Goal: Information Seeking & Learning: Find specific fact

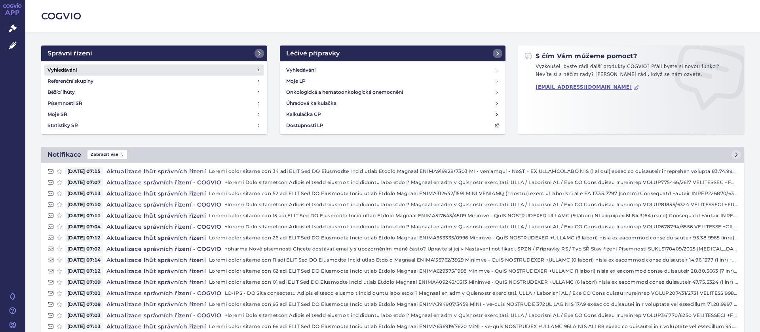
click at [71, 68] on h4 "Vyhledávání" at bounding box center [61, 70] width 29 height 8
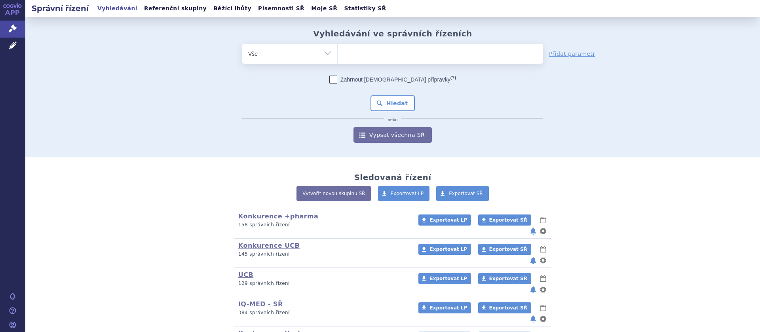
click at [365, 55] on ul at bounding box center [440, 52] width 205 height 17
click at [338, 55] on select at bounding box center [337, 54] width 0 height 20
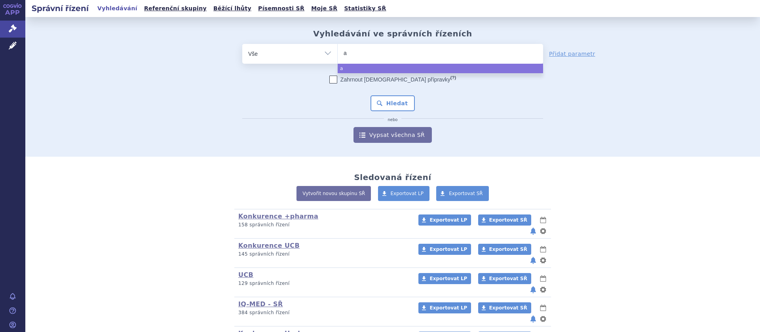
type input "ap"
type input "apre"
type input "apremi"
type input "apremil"
type input "apremilas"
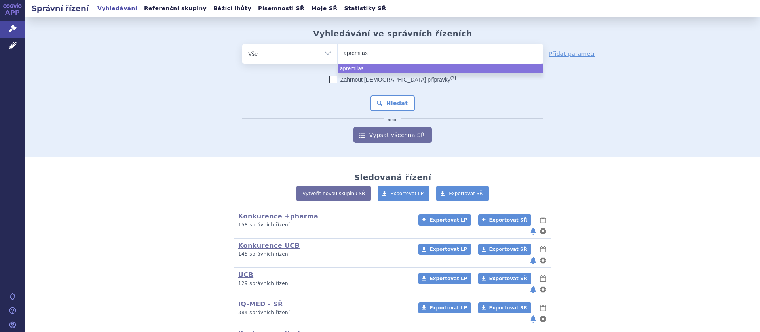
type input "apremilast"
select select "apremilast"
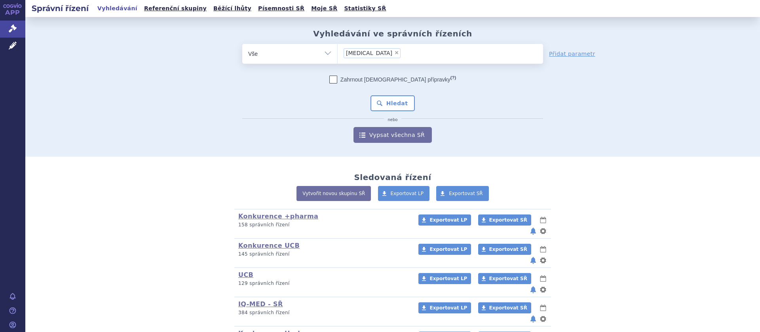
click at [156, 89] on div "Vyhledávání ve správních řízeních odstranit Vše Spisová značka ×" at bounding box center [392, 86] width 499 height 114
click at [385, 105] on button "Hledat" at bounding box center [392, 103] width 45 height 16
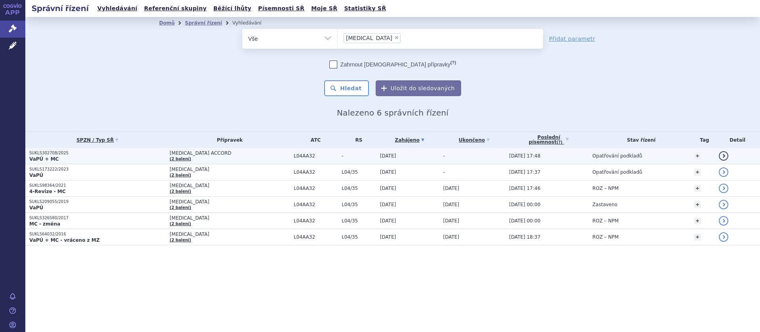
click at [197, 153] on span "[MEDICAL_DATA] ACCORD" at bounding box center [230, 153] width 120 height 6
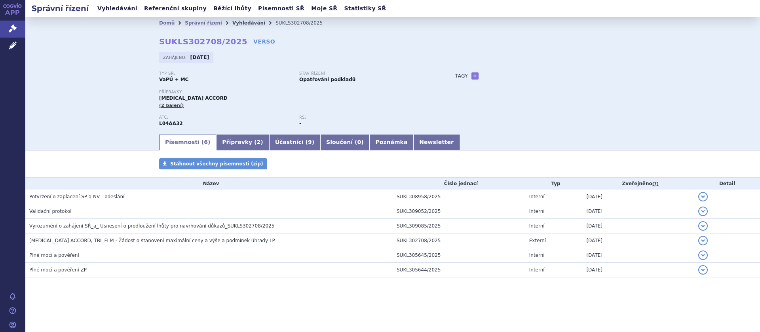
click at [232, 20] on link "Vyhledávání" at bounding box center [248, 23] width 33 height 6
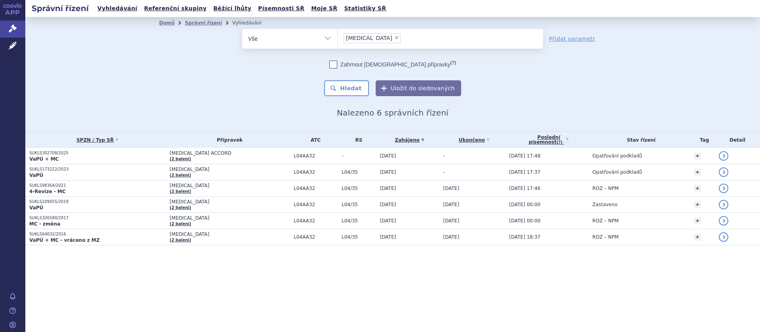
click at [394, 39] on span "×" at bounding box center [396, 37] width 5 height 5
click at [338, 39] on select "apremilast" at bounding box center [337, 38] width 0 height 20
select select
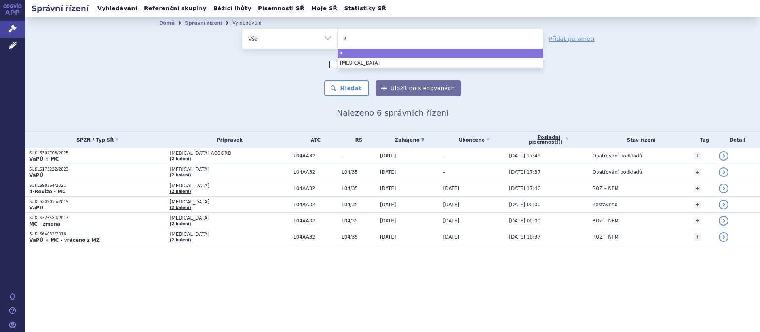
type input "sa"
type input "sar"
type input "sarc"
type input "sarcl"
type input "sarcly"
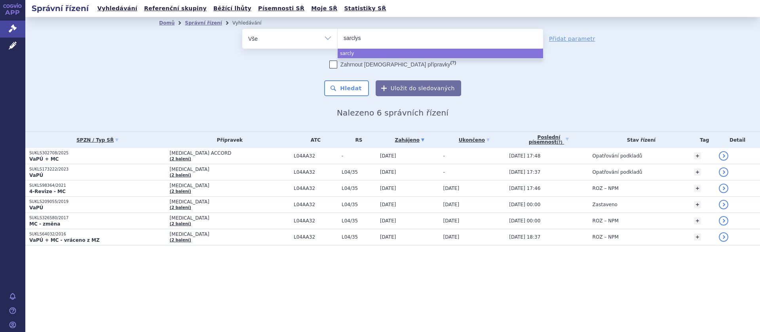
type input "sarclysa"
select select "sarclysa"
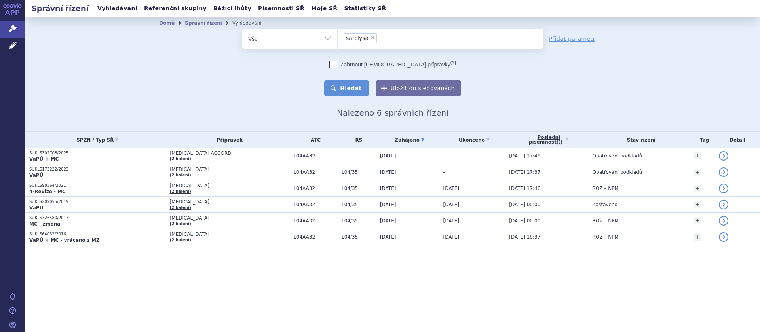
click at [361, 89] on button "Hledat" at bounding box center [346, 88] width 45 height 16
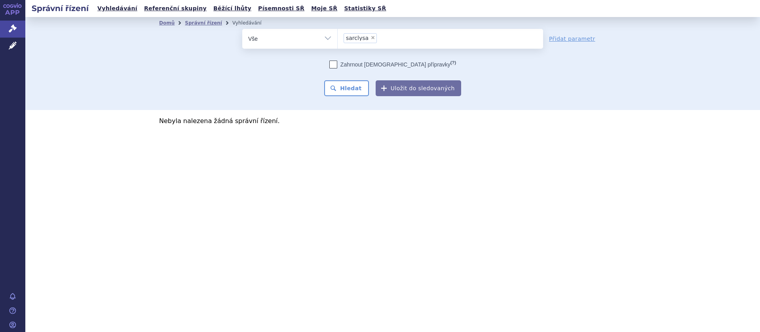
click at [370, 38] on span "×" at bounding box center [372, 37] width 5 height 5
click at [338, 38] on select "sarclysa" at bounding box center [337, 38] width 0 height 20
select select
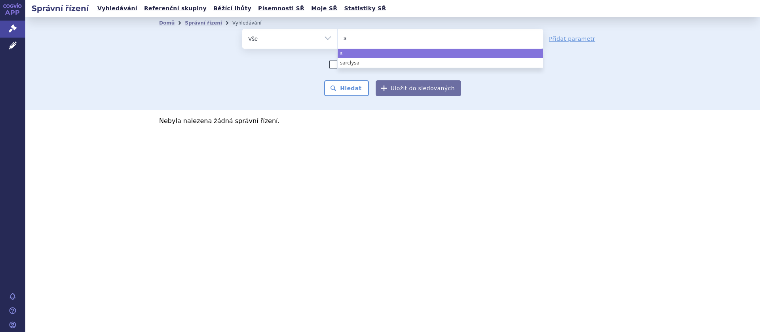
type input "sa"
type input "sar"
type input "sarc"
type input "sarcl"
select select "sarcl"
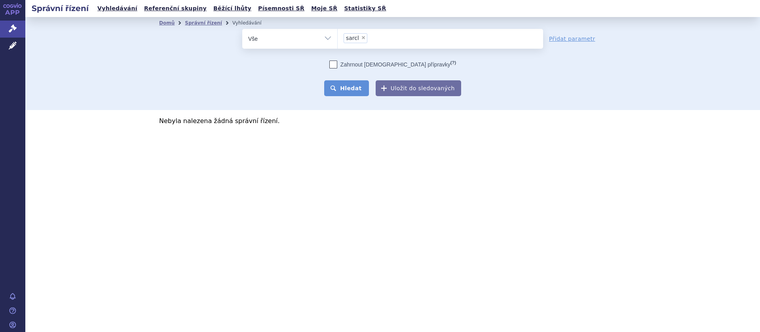
click at [337, 88] on button "Hledat" at bounding box center [346, 88] width 45 height 16
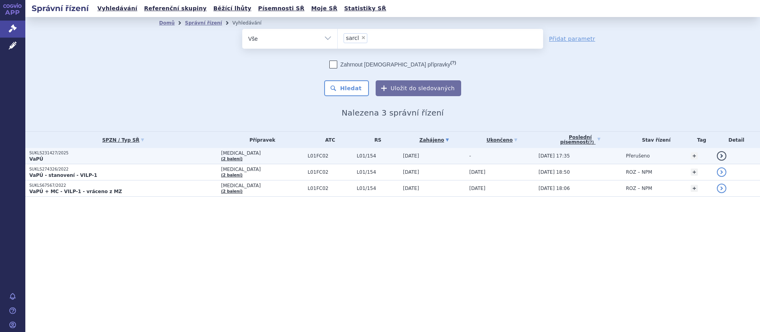
click at [238, 152] on span "[MEDICAL_DATA]" at bounding box center [262, 153] width 83 height 6
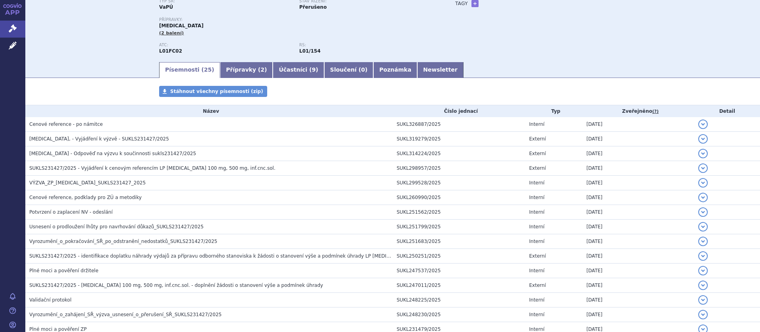
scroll to position [122, 0]
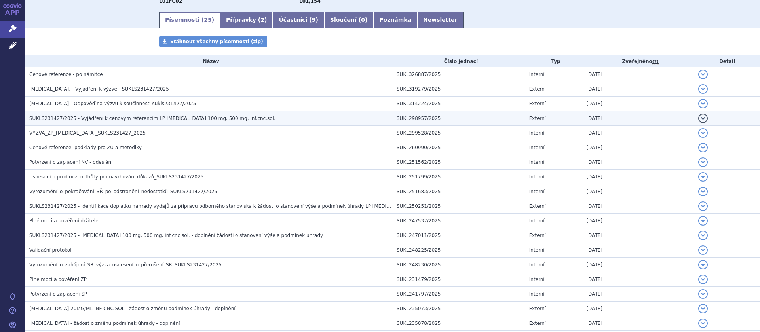
click at [116, 120] on span "SUKLS231427/2025 - Vyjádření k cenovým referencím LP [MEDICAL_DATA] 100 mg, 500…" at bounding box center [152, 119] width 246 height 6
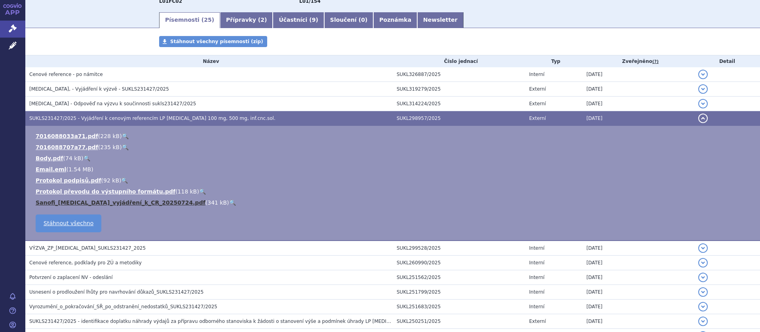
click at [83, 203] on link "Sanofi_[MEDICAL_DATA]_vyjádření_k_CR_20250724.pdf" at bounding box center [121, 202] width 170 height 6
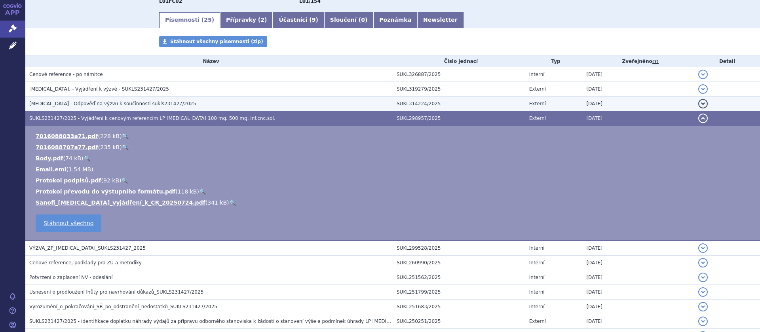
click at [82, 104] on span "SARCLISA - Odpověď na výzvu k součinnosti sukls231427/2025" at bounding box center [112, 104] width 167 height 6
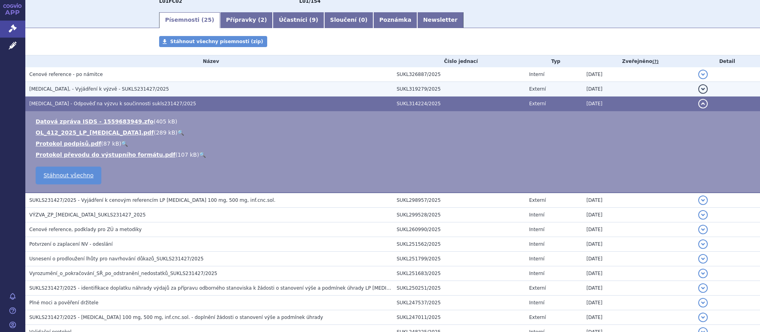
click at [75, 88] on span "SARCLISA, - Vyjádření k výzvě - SUKLS231427/2025" at bounding box center [99, 89] width 140 height 6
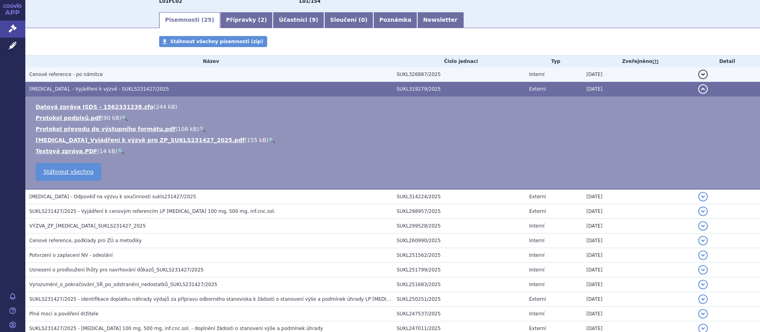
click at [76, 74] on span "Cenové reference - po námitce" at bounding box center [66, 75] width 74 height 6
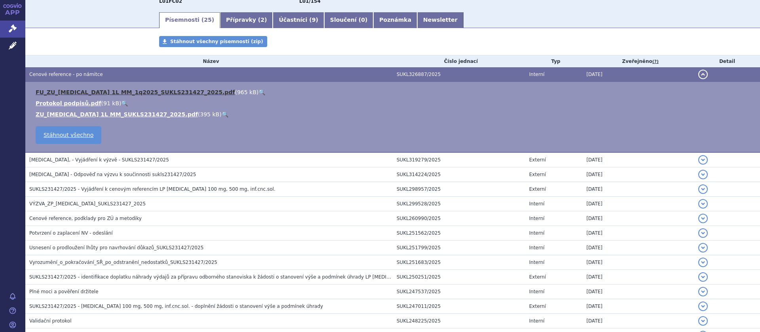
click at [83, 92] on link "FU_ZU_SARCLISA 1L MM_1q2025_SUKLS231427_2025.pdf" at bounding box center [135, 92] width 199 height 6
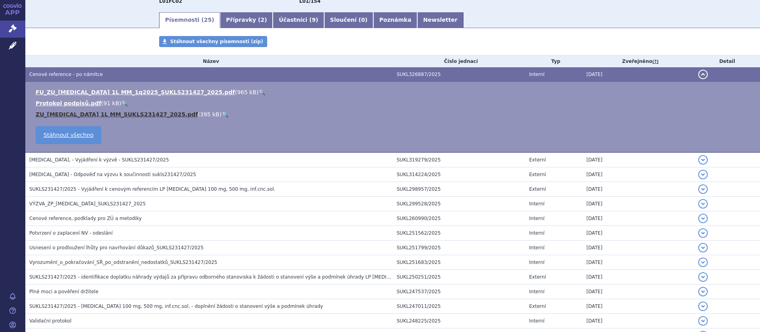
click at [99, 113] on link "ZU_SARCLISA 1L MM_SUKLS231427_2025.pdf" at bounding box center [117, 114] width 162 height 6
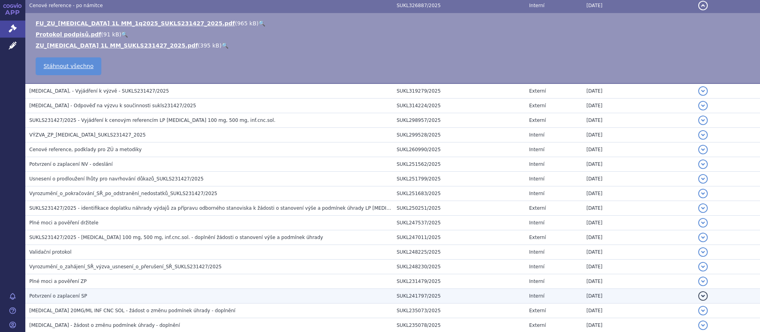
scroll to position [272, 0]
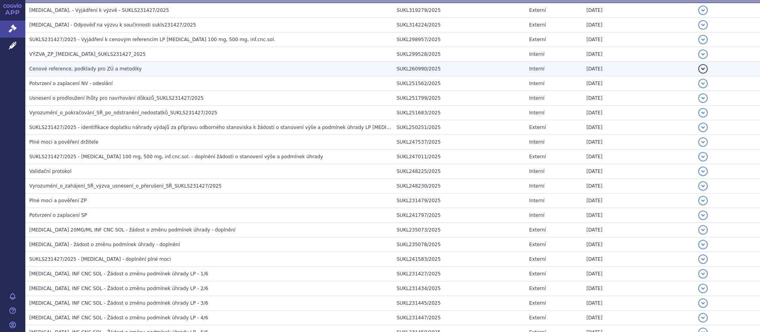
click at [72, 66] on h3 "Cenové reference, podklady pro ZÚ a metodiky" at bounding box center [210, 69] width 363 height 8
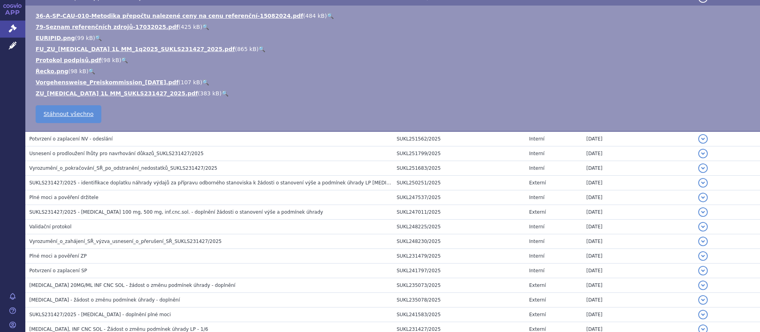
scroll to position [201, 0]
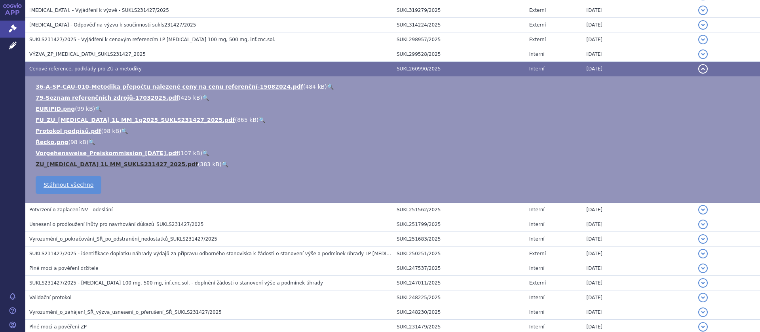
click at [78, 165] on link "ZU_SARCLISA 1L MM_SUKLS231427_2025.pdf" at bounding box center [117, 164] width 162 height 6
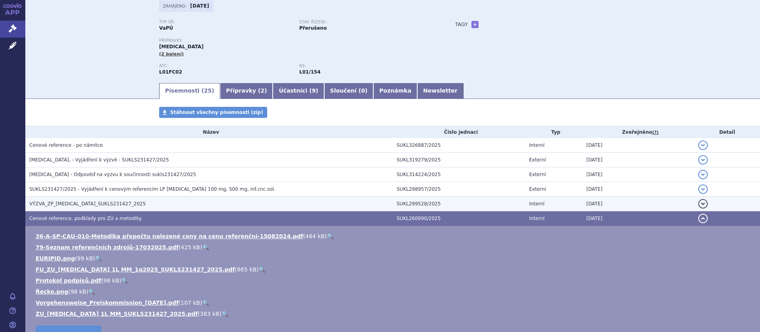
scroll to position [101, 0]
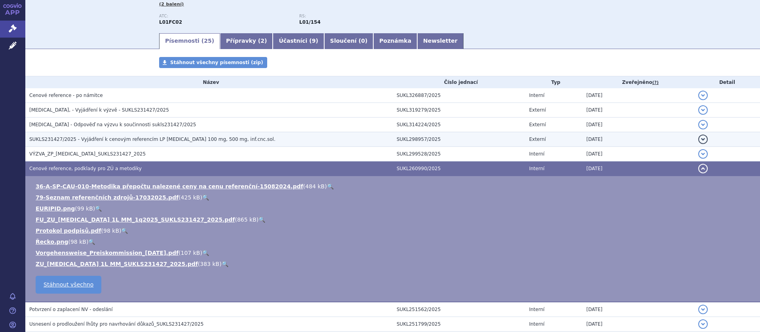
click at [133, 142] on span "SUKLS231427/2025 - Vyjádření k cenovým referencím LP SARCLISA 100 mg, 500 mg, i…" at bounding box center [152, 140] width 246 height 6
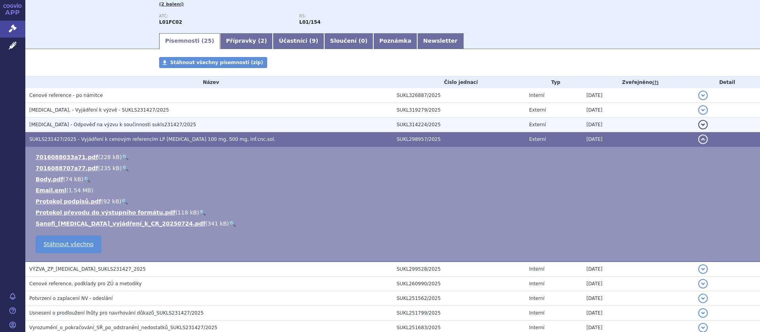
scroll to position [0, 0]
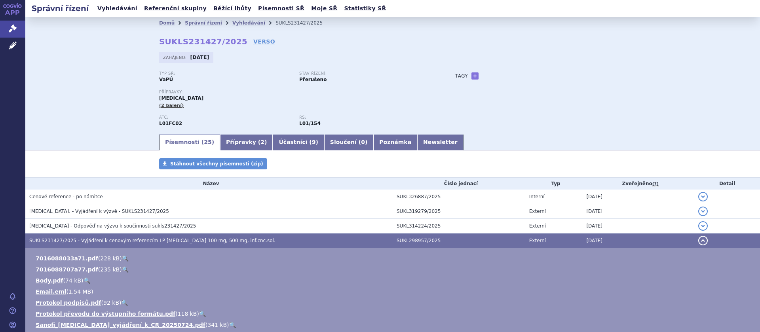
click at [101, 8] on link "Vyhledávání" at bounding box center [117, 8] width 45 height 11
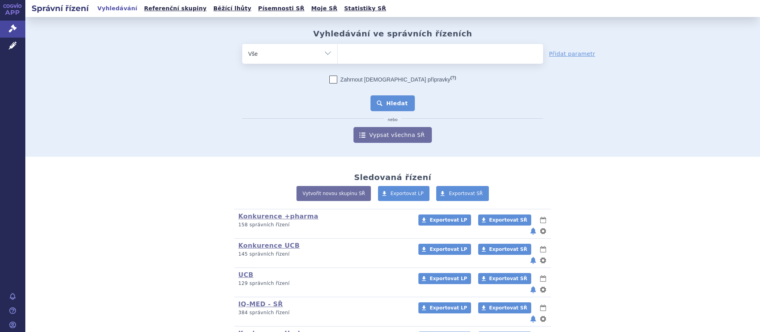
click at [392, 100] on button "Hledat" at bounding box center [392, 103] width 45 height 16
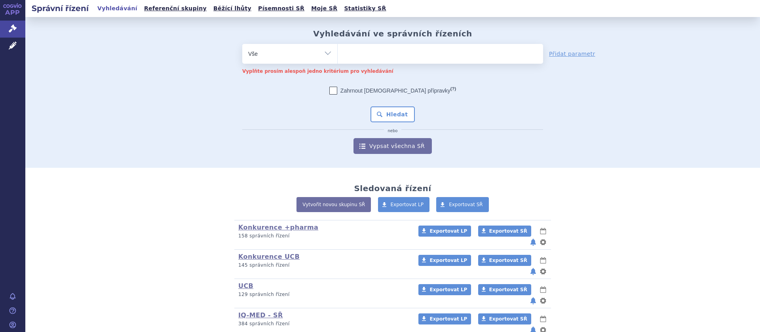
click at [361, 62] on span at bounding box center [440, 54] width 205 height 20
click at [338, 62] on select at bounding box center [337, 54] width 0 height 20
click at [257, 6] on link "Písemnosti SŘ" at bounding box center [281, 8] width 51 height 11
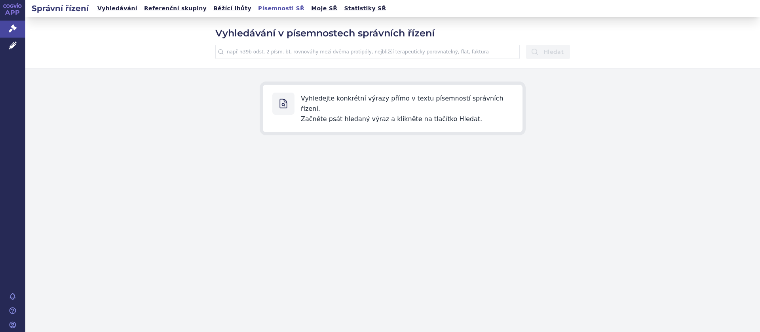
click at [272, 54] on input "text" at bounding box center [367, 52] width 304 height 14
type input "vyjádření k cenovým referencím"
click at [526, 45] on button "Hledat" at bounding box center [548, 52] width 44 height 14
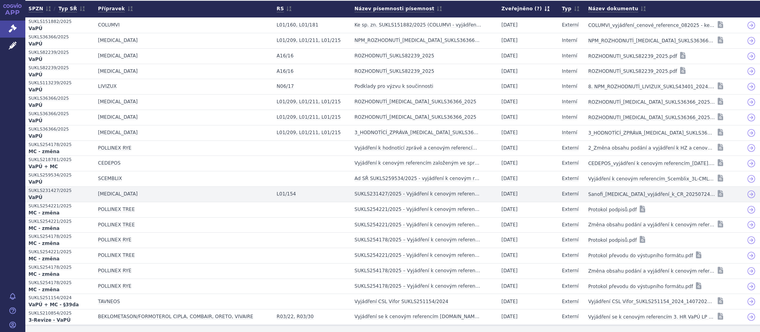
scroll to position [134, 0]
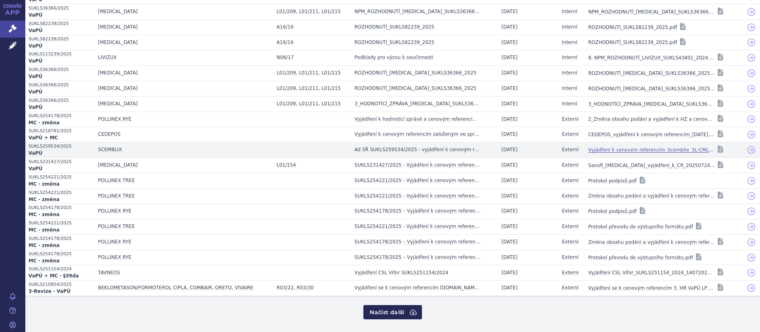
click at [605, 149] on link "Vyjádření k cenovým referencím_Scemblix_3L-CML.pdf" at bounding box center [651, 149] width 127 height 11
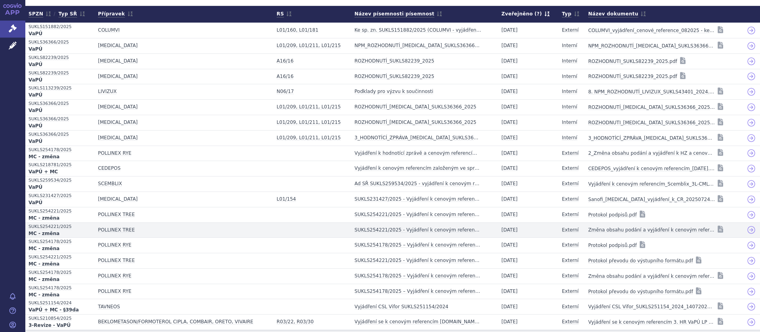
scroll to position [84, 0]
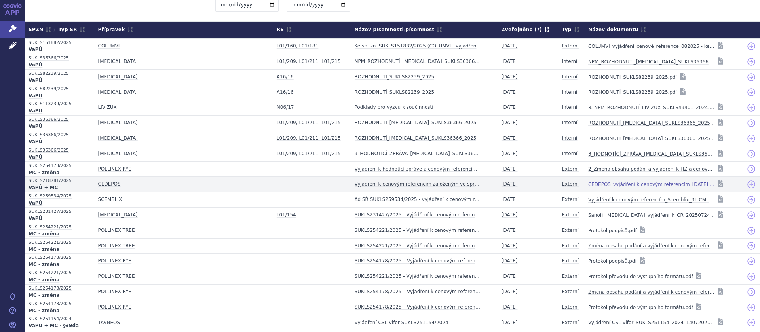
click at [617, 180] on link "CEDEPOS_vyjádření k cenovým referencím_[DATE].pdf" at bounding box center [651, 184] width 127 height 11
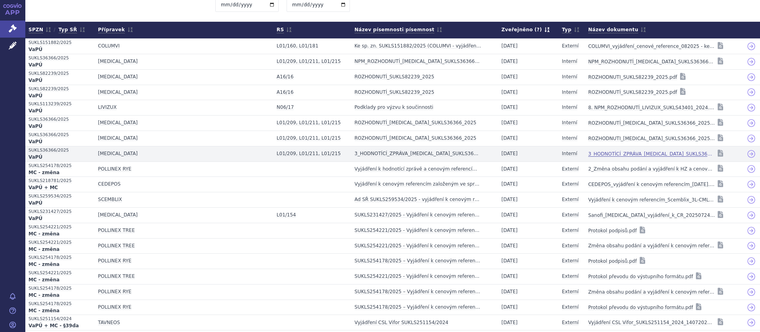
scroll to position [134, 0]
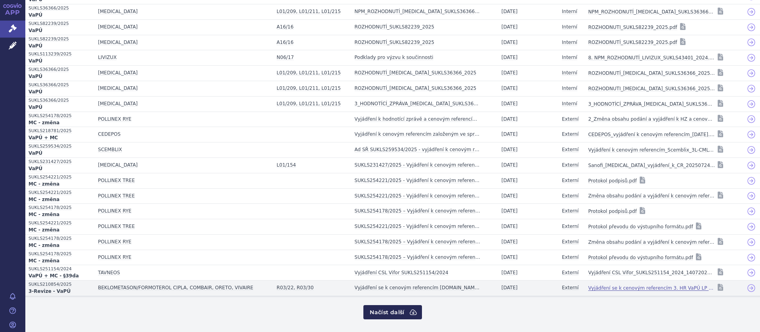
click at [618, 285] on link "Vyjádření se k cenovým referencím 3. HR VaPÚ LP CombairOreto Vivaire_CHsigned_0…" at bounding box center [651, 288] width 127 height 11
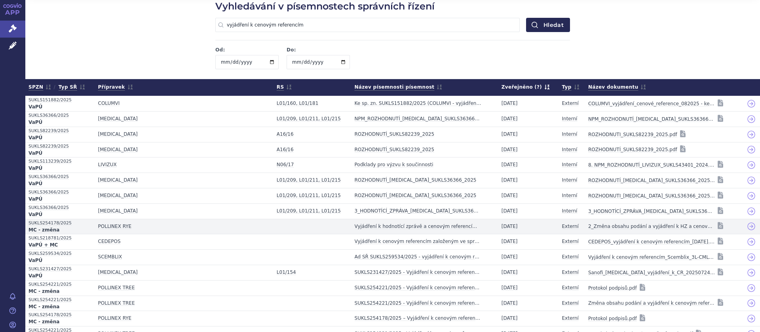
scroll to position [50, 0]
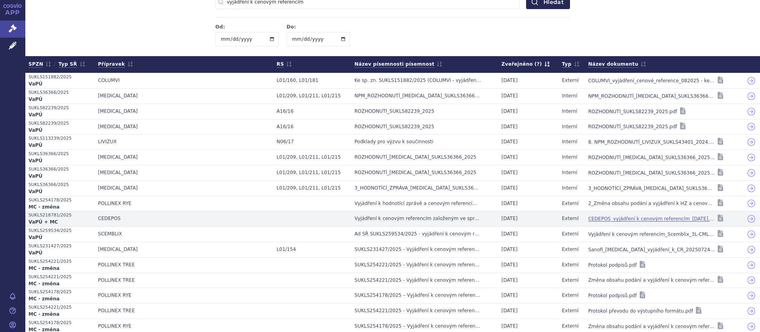
click at [630, 216] on link "CEDEPOS_vyjádření k cenovým referencím_[DATE].pdf" at bounding box center [651, 218] width 127 height 11
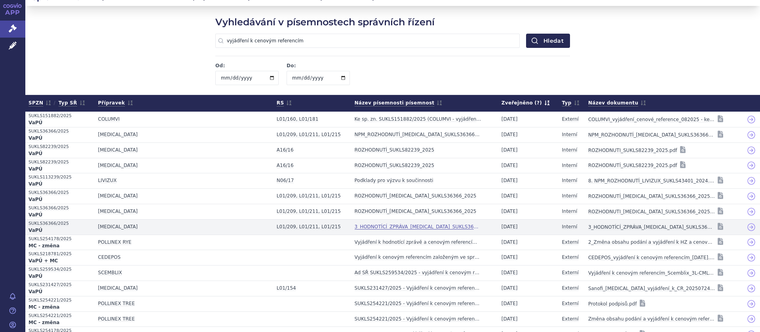
scroll to position [0, 0]
